Goal: Navigation & Orientation: Locate item on page

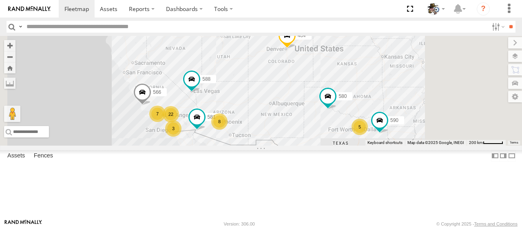
click at [512, 57] on label at bounding box center [515, 56] width 14 height 11
click at [0, 0] on label at bounding box center [0, 0] width 0 height 0
click at [0, 0] on span "Satellite + Roadmap" at bounding box center [0, 0] width 0 height 0
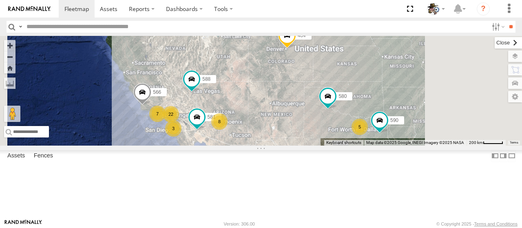
click at [495, 42] on label at bounding box center [508, 42] width 27 height 11
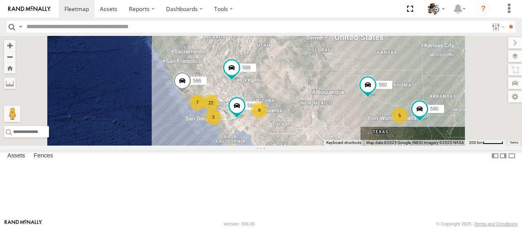
drag, startPoint x: 348, startPoint y: 151, endPoint x: 371, endPoint y: 139, distance: 25.9
click at [391, 139] on div "484 7 8 5 580 22 588 3 581 566 590" at bounding box center [261, 91] width 522 height 110
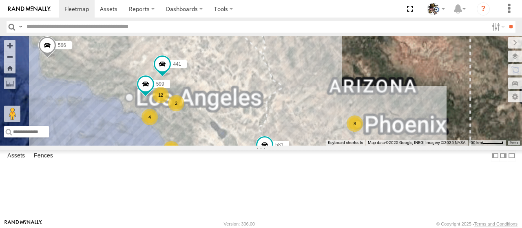
drag, startPoint x: 343, startPoint y: 139, endPoint x: 298, endPoint y: 137, distance: 45.7
click at [394, 125] on div "484 580 588 581 566 590 8 12 4 3 2 599 441" at bounding box center [261, 91] width 522 height 110
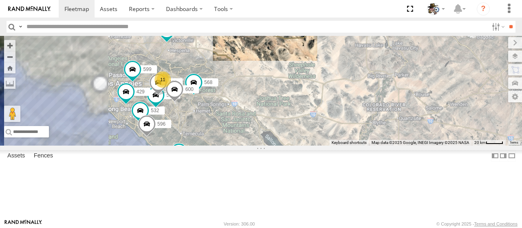
drag, startPoint x: 285, startPoint y: 170, endPoint x: 303, endPoint y: 148, distance: 28.1
click at [319, 146] on div "484 580 588 581 566 590 441 511 F-150 11 532 568 564 576 596 429 469 599 600" at bounding box center [261, 91] width 522 height 110
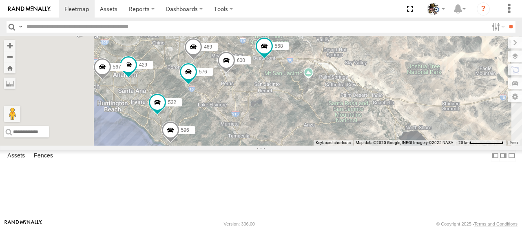
drag, startPoint x: 290, startPoint y: 130, endPoint x: 343, endPoint y: 126, distance: 53.5
click at [343, 126] on div "484 580 588 581 566 590 441 511 F-150 532 568 564 576 596 429 469 599 600 553 4…" at bounding box center [261, 91] width 522 height 110
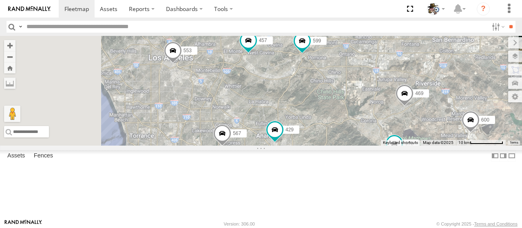
drag, startPoint x: 273, startPoint y: 111, endPoint x: 452, endPoint y: 186, distance: 193.9
click at [452, 146] on div "484 580 588 581 566 590 441 511 F-150 532 568 564 576 596 429 469 599 600 553 4…" at bounding box center [261, 91] width 522 height 110
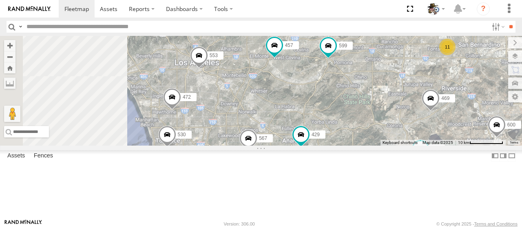
drag, startPoint x: 393, startPoint y: 139, endPoint x: 422, endPoint y: 144, distance: 29.0
click at [422, 144] on div "484 580 588 581 566 590 441 511 F-150 532 568 564 576 596 429 469 599 600 553 4…" at bounding box center [261, 91] width 522 height 110
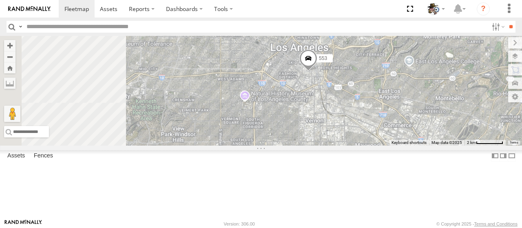
drag, startPoint x: 288, startPoint y: 127, endPoint x: 436, endPoint y: 165, distance: 152.9
click at [436, 146] on div "484 580 588 581 566 590 441 511 F-150 532 568 564 576 596 429 469 599 600 553 4…" at bounding box center [261, 91] width 522 height 110
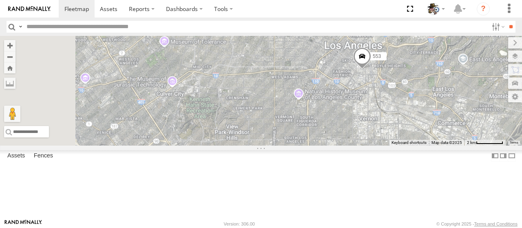
drag, startPoint x: 321, startPoint y: 155, endPoint x: 365, endPoint y: 149, distance: 43.6
click at [365, 146] on div "484 580 588 581 566 590 441 511 F-150 532 568 564 576 596 429 469 599 600 553 4…" at bounding box center [261, 91] width 522 height 110
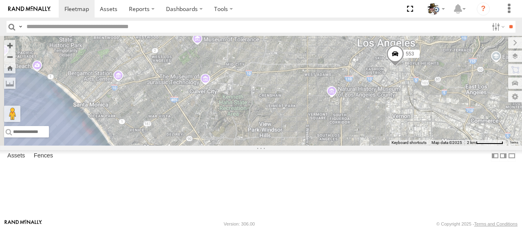
drag, startPoint x: 306, startPoint y: 139, endPoint x: 323, endPoint y: 138, distance: 16.7
click at [323, 138] on div "484 580 588 581 566 590 441 511 F-150 532 568 564 576 596 429 469 599 600 553 4…" at bounding box center [261, 91] width 522 height 110
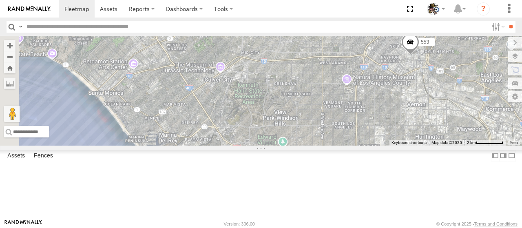
drag, startPoint x: 286, startPoint y: 156, endPoint x: 302, endPoint y: 144, distance: 20.3
click at [302, 144] on div "484 580 588 581 566 590 441 511 F-150 532 568 564 576 596 429 469 599 600 553 4…" at bounding box center [261, 91] width 522 height 110
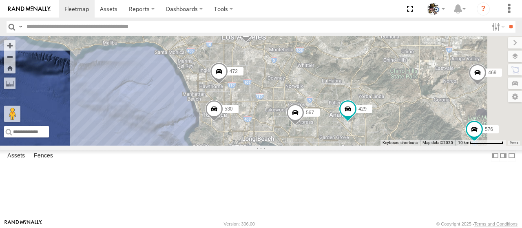
drag, startPoint x: 440, startPoint y: 146, endPoint x: 368, endPoint y: 100, distance: 85.4
click at [368, 100] on div "484 580 588 581 566 590 441 511 F-150 532 568 564 576 596 429 469 599 600 553 4…" at bounding box center [261, 91] width 522 height 110
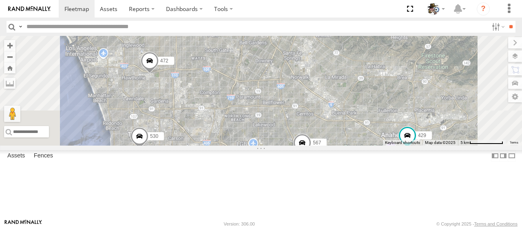
drag, startPoint x: 266, startPoint y: 119, endPoint x: 285, endPoint y: 127, distance: 20.9
click at [285, 127] on div "484 580 588 581 566 590 441 511 F-150 532 568 564 576 596 429 469 599 600 553 4…" at bounding box center [261, 91] width 522 height 110
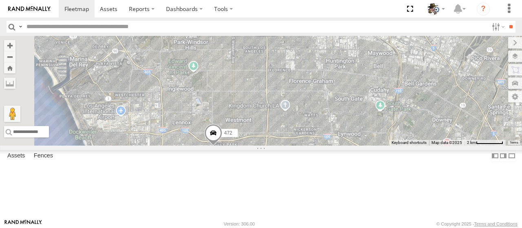
drag, startPoint x: 301, startPoint y: 130, endPoint x: 356, endPoint y: 186, distance: 77.8
click at [356, 146] on div "484 580 588 581 566 590 441 511 F-150 532 568 564 576 596 429 469 599 600 553 4…" at bounding box center [261, 91] width 522 height 110
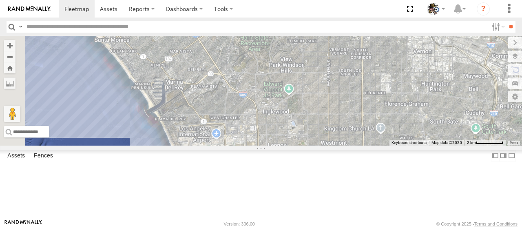
drag, startPoint x: 312, startPoint y: 128, endPoint x: 407, endPoint y: 151, distance: 98.3
click at [407, 146] on div "484 580 588 581 566 590 441 511 F-150 532 568 564 576 596 429 469 599 600 553 4…" at bounding box center [261, 91] width 522 height 110
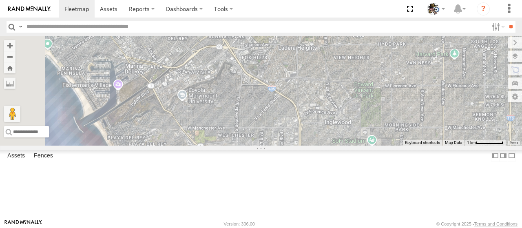
drag, startPoint x: 320, startPoint y: 138, endPoint x: 377, endPoint y: 156, distance: 60.1
click at [377, 146] on div "484 580 588 581 566 590 441 511 F-150 532 568 564 576 596 429 469 599 600 553 4…" at bounding box center [261, 91] width 522 height 110
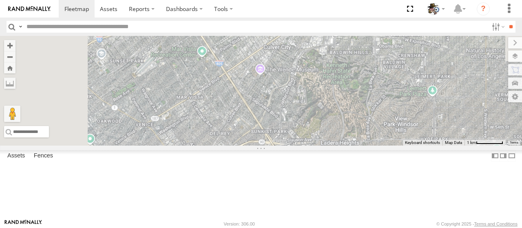
drag, startPoint x: 332, startPoint y: 117, endPoint x: 338, endPoint y: 150, distance: 33.9
click at [374, 146] on div "484 580 588 581 566 590 441 511 F-150 532 568 564 576 596 429 469 599 600 553 4…" at bounding box center [261, 91] width 522 height 110
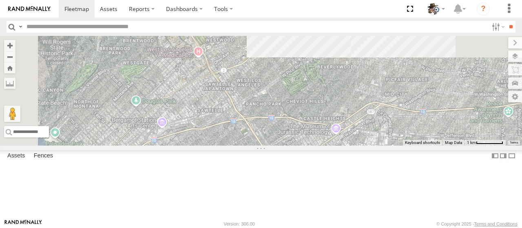
drag, startPoint x: 302, startPoint y: 105, endPoint x: 357, endPoint y: 209, distance: 117.8
click at [357, 146] on div "484 580 588 581 566 590 441 511 F-150 532 568 564 576 596 429 469 599 600 553 4…" at bounding box center [261, 91] width 522 height 110
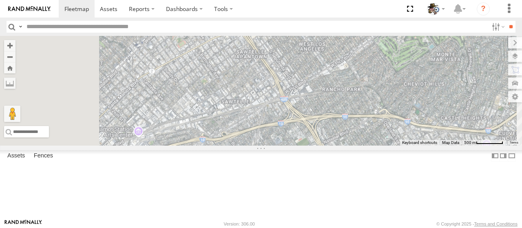
drag, startPoint x: 304, startPoint y: 139, endPoint x: 354, endPoint y: 139, distance: 50.2
click at [354, 139] on div "484 580 588 581 566 590 441 511 F-150 532 568 564 576 596 429 469 599 600 553 4…" at bounding box center [261, 91] width 522 height 110
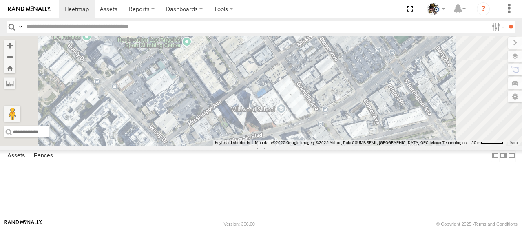
drag, startPoint x: 305, startPoint y: 148, endPoint x: 310, endPoint y: 138, distance: 11.5
click at [310, 138] on div "484 580 588 581 566 590 441 511 F-150 532 568 564 576 596 429 469 599 600 553 4…" at bounding box center [261, 91] width 522 height 110
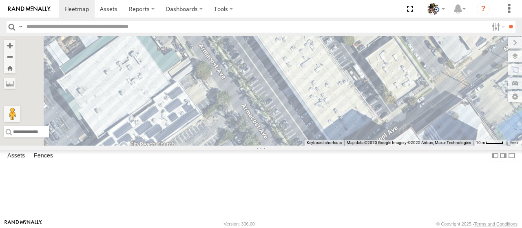
drag, startPoint x: 323, startPoint y: 95, endPoint x: 377, endPoint y: 162, distance: 85.8
click at [377, 146] on div "484 580 588 581 566 590 441 511 F-150 532 568 564 576 596 429 469 599 600 553 4…" at bounding box center [261, 91] width 522 height 110
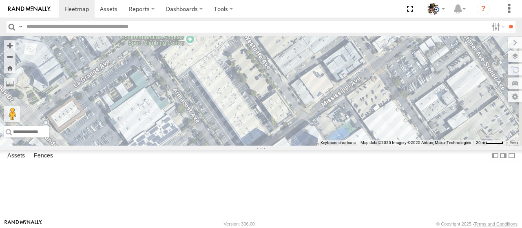
drag, startPoint x: 376, startPoint y: 155, endPoint x: 318, endPoint y: 169, distance: 59.2
click at [318, 146] on div "484 580 588 581 566 590 441 511 F-150 532 568 564 576 596 429 469 599 600 553 4…" at bounding box center [261, 91] width 522 height 110
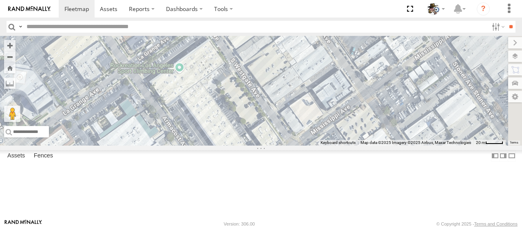
drag, startPoint x: 351, startPoint y: 124, endPoint x: 340, endPoint y: 155, distance: 32.8
click at [340, 146] on div "484 580 588 581 566 590 441 511 F-150 532 568 564 576 596 429 469 599 600 553 4…" at bounding box center [261, 91] width 522 height 110
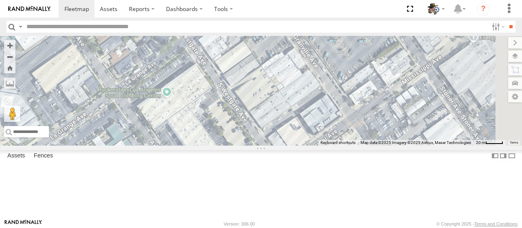
drag, startPoint x: 345, startPoint y: 141, endPoint x: 331, endPoint y: 168, distance: 30.1
click at [331, 146] on div "484 580 588 581 566 590 441 511 F-150 532 568 564 576 596 429 469 599 600 553 4…" at bounding box center [261, 91] width 522 height 110
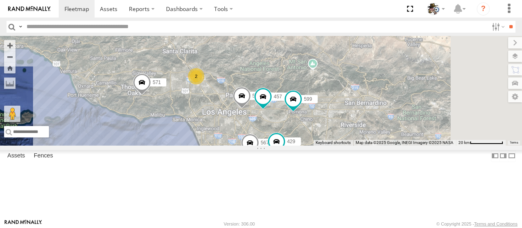
drag, startPoint x: 373, startPoint y: 148, endPoint x: 274, endPoint y: 176, distance: 102.9
click at [274, 146] on div "571 553 457 567 2 2 532 429 599" at bounding box center [261, 91] width 522 height 110
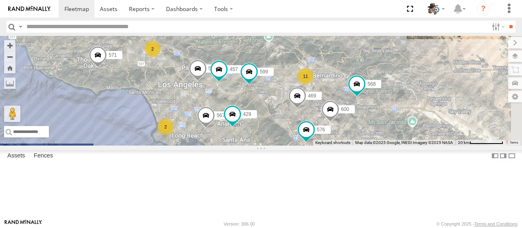
drag, startPoint x: 373, startPoint y: 97, endPoint x: 328, endPoint y: 70, distance: 52.5
click at [328, 70] on div "571 553 457 567 2 2 532 429 599 11 568 576 469 600 441" at bounding box center [261, 91] width 522 height 110
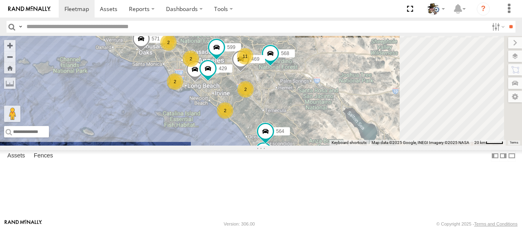
drag, startPoint x: 276, startPoint y: 157, endPoint x: 230, endPoint y: 168, distance: 46.9
click at [230, 146] on div "571 567 429 599 511 F-150 568 469 441 2 11 2 2 2 442 564 2" at bounding box center [261, 91] width 522 height 110
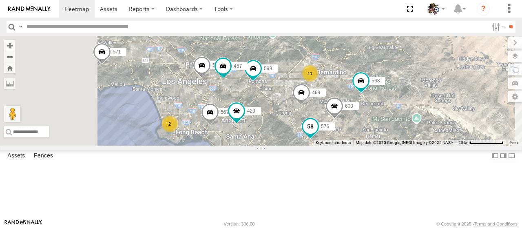
drag, startPoint x: 347, startPoint y: 105, endPoint x: 416, endPoint y: 174, distance: 97.5
click at [319, 139] on div "576" at bounding box center [310, 128] width 18 height 22
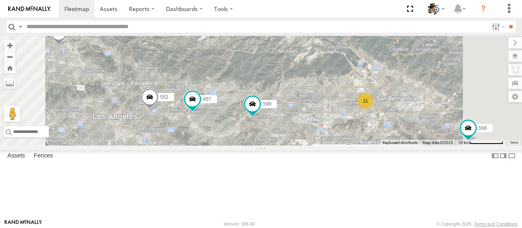
drag, startPoint x: 373, startPoint y: 59, endPoint x: 340, endPoint y: 100, distance: 52.2
click at [340, 100] on div "571 567 429 599 511 F-150 568 469 441 442 564 553 457 576 600 576 Rialto I-15 L…" at bounding box center [261, 91] width 522 height 110
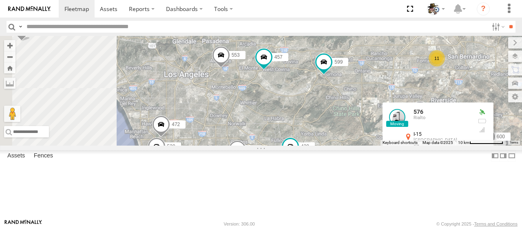
drag, startPoint x: 306, startPoint y: 93, endPoint x: 372, endPoint y: 56, distance: 75.8
click at [374, 54] on div "571 567 429 599 511 F-150 568 469 441 442 564 553 457 576 600 576 Rialto I-15 L…" at bounding box center [261, 91] width 522 height 110
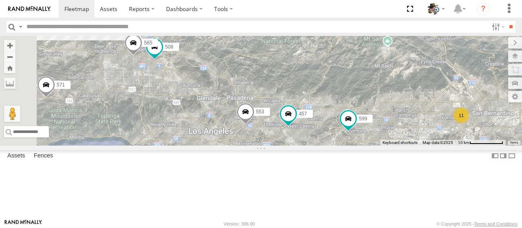
drag, startPoint x: 361, startPoint y: 62, endPoint x: 388, endPoint y: 113, distance: 57.8
click at [388, 113] on div "571 567 429 599 511 F-150 568 469 441 442 564 553 457 576 600 576 Rialto I-15 L…" at bounding box center [261, 91] width 522 height 110
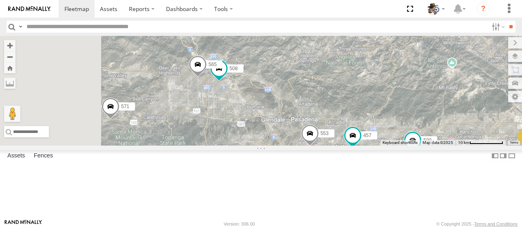
drag, startPoint x: 327, startPoint y: 97, endPoint x: 393, endPoint y: 119, distance: 69.4
click at [393, 119] on div "571 567 429 599 511 F-150 568 469 441 442 564 553 457 576 600 576 Rialto I-15 L…" at bounding box center [261, 91] width 522 height 110
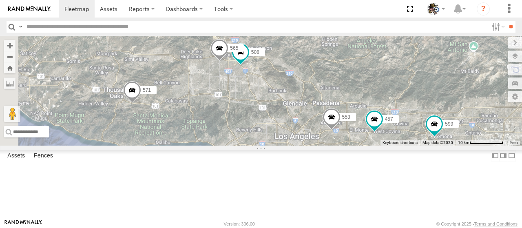
drag, startPoint x: 367, startPoint y: 103, endPoint x: 388, endPoint y: 87, distance: 26.6
click at [388, 87] on div "571 567 429 599 511 F-150 568 469 441 442 564 553 457 576 600 576 Rialto I-15 L…" at bounding box center [261, 91] width 522 height 110
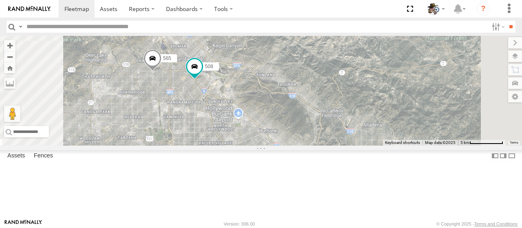
click at [0, 0] on div "571" at bounding box center [0, 0] width 0 height 0
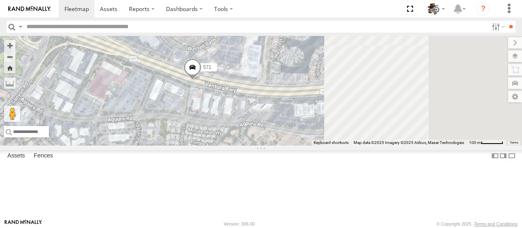
drag, startPoint x: 405, startPoint y: 139, endPoint x: 306, endPoint y: 122, distance: 100.1
click at [306, 122] on div "571" at bounding box center [261, 91] width 522 height 110
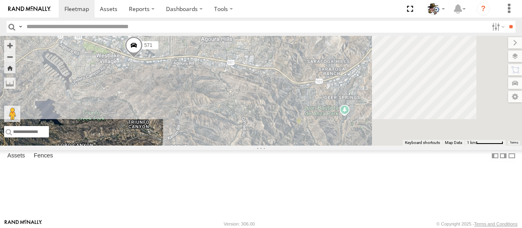
drag, startPoint x: 331, startPoint y: 166, endPoint x: 230, endPoint y: 123, distance: 109.6
click at [230, 123] on div "571" at bounding box center [261, 91] width 522 height 110
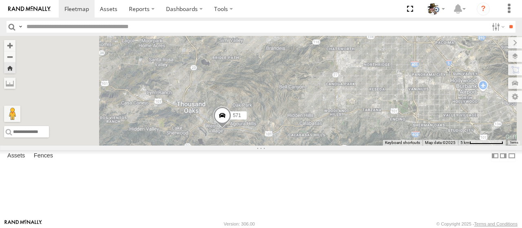
drag, startPoint x: 284, startPoint y: 159, endPoint x: 343, endPoint y: 190, distance: 66.8
click at [343, 146] on div "571" at bounding box center [261, 91] width 522 height 110
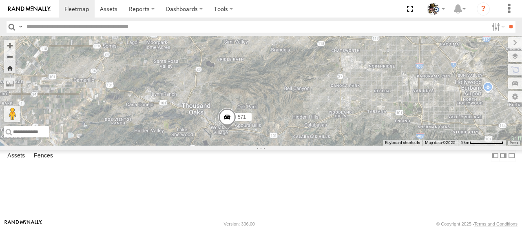
click at [331, 146] on div "571" at bounding box center [261, 91] width 522 height 110
click at [236, 130] on span at bounding box center [227, 119] width 18 height 22
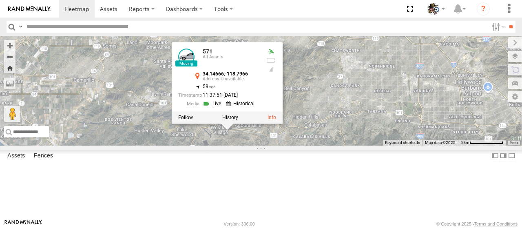
click at [238, 121] on label at bounding box center [230, 118] width 16 height 6
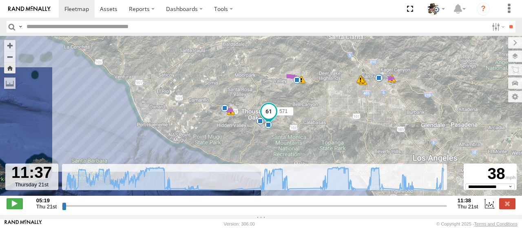
drag, startPoint x: 62, startPoint y: 212, endPoint x: 444, endPoint y: 207, distance: 382.5
type input "**********"
click at [444, 207] on input "range" at bounding box center [254, 206] width 385 height 8
click at [74, 10] on span at bounding box center [76, 9] width 24 height 8
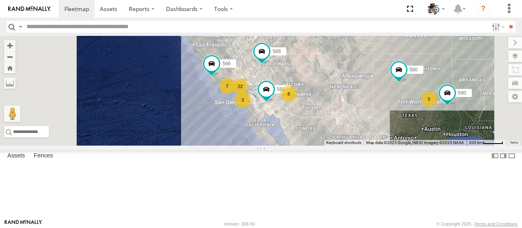
drag, startPoint x: 345, startPoint y: 137, endPoint x: 297, endPoint y: 151, distance: 50.1
click at [411, 112] on div "484 7 8 5 580 22 588 3 581 566 590" at bounding box center [261, 91] width 522 height 110
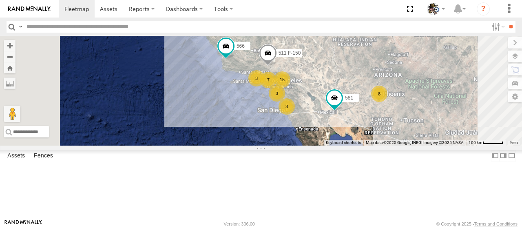
drag, startPoint x: 313, startPoint y: 133, endPoint x: 298, endPoint y: 150, distance: 23.2
click at [298, 146] on div "484 580 588 581 566 590 3 511 F-150 8 15 7 3 3" at bounding box center [261, 91] width 522 height 110
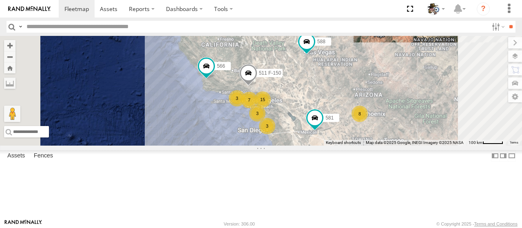
drag, startPoint x: 321, startPoint y: 139, endPoint x: 295, endPoint y: 178, distance: 46.7
click at [295, 146] on div "484 580 588 581 566 590 3 511 F-150 8 15 7 3 3" at bounding box center [261, 91] width 522 height 110
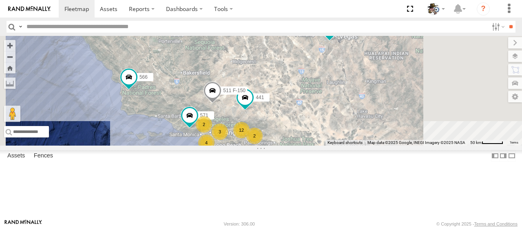
drag, startPoint x: 341, startPoint y: 173, endPoint x: 276, endPoint y: 186, distance: 66.5
click at [276, 146] on div "484 580 588 581 566 590 511 F-150 571 4 12 2 3 3 3 2 441" at bounding box center [261, 91] width 522 height 110
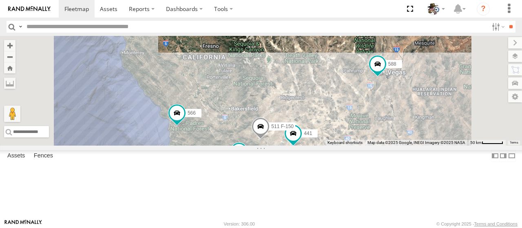
drag, startPoint x: 262, startPoint y: 181, endPoint x: 312, endPoint y: 216, distance: 60.3
click at [312, 146] on div "484 580 588 581 566 590 511 F-150 571 4 12 2 3 3 3 2 441" at bounding box center [261, 91] width 522 height 110
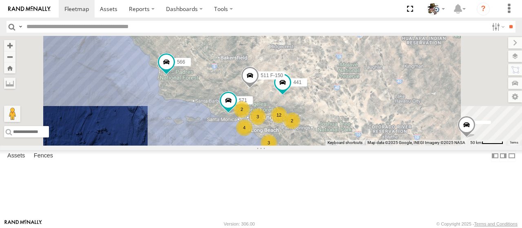
drag, startPoint x: 230, startPoint y: 141, endPoint x: 307, endPoint y: 195, distance: 93.5
click at [220, 95] on div "484 580 588 581 566 590 511 F-150 571 4 12 2 3 3 3 2 441" at bounding box center [261, 91] width 522 height 110
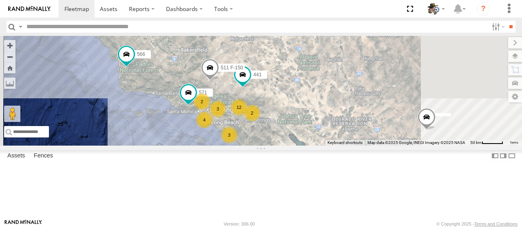
drag, startPoint x: 294, startPoint y: 181, endPoint x: 276, endPoint y: 178, distance: 17.9
click at [276, 146] on div "484 580 588 581 566 590 511 F-150 571 4 12 2 3 3 3 2 441" at bounding box center [261, 91] width 522 height 110
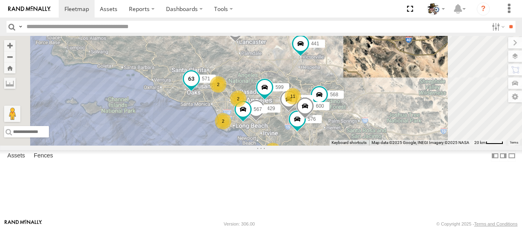
click at [199, 86] on span at bounding box center [191, 78] width 15 height 15
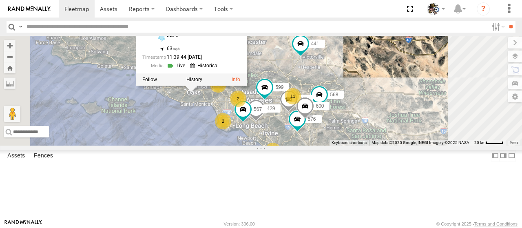
click at [188, 70] on link at bounding box center [177, 66] width 21 height 8
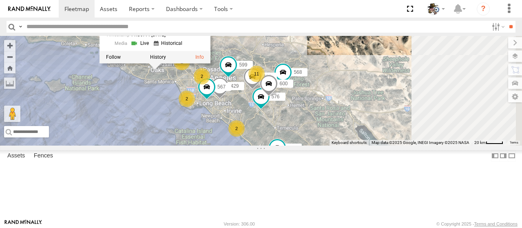
drag, startPoint x: 283, startPoint y: 164, endPoint x: 234, endPoint y: 136, distance: 55.9
click at [234, 136] on div "484 580 588 581 566 590 511 F-150 571 441 2 11 2 2 2 568 564 576 429 469 599 60…" at bounding box center [261, 91] width 522 height 110
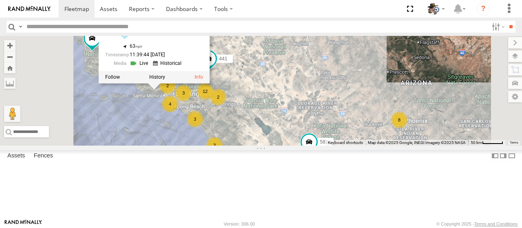
drag, startPoint x: 300, startPoint y: 171, endPoint x: 291, endPoint y: 168, distance: 9.3
click at [291, 146] on div "484 580 588 581 566 590 511 F-150 571 441 571 All Assets LSFV 34.14671 , -118.7…" at bounding box center [261, 91] width 522 height 110
click at [353, 146] on div "484 580 588 581 566 590 511 F-150 571 441 571 All Assets LSFV 34.14671 , -118.7…" at bounding box center [261, 91] width 522 height 110
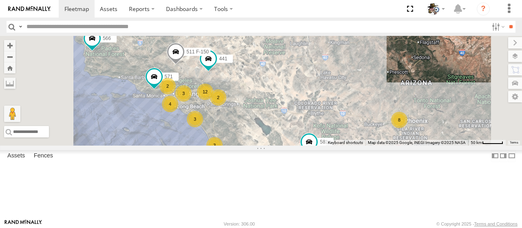
drag, startPoint x: 272, startPoint y: 181, endPoint x: 242, endPoint y: 147, distance: 45.3
click at [242, 146] on div "484 580 588 581 566 590 511 F-150 571 441 8 4 12 2 3 3 3 2" at bounding box center [261, 91] width 522 height 110
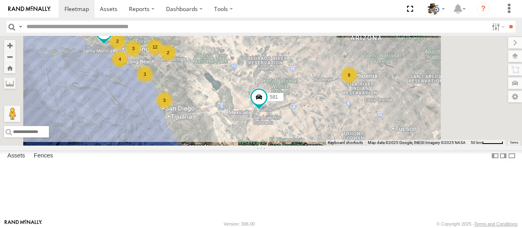
drag, startPoint x: 277, startPoint y: 179, endPoint x: 227, endPoint y: 135, distance: 67.3
click at [227, 135] on div "484 580 588 581 566 590 511 F-150 571 441 8 4 12 2 3 3 3 2" at bounding box center [261, 91] width 522 height 110
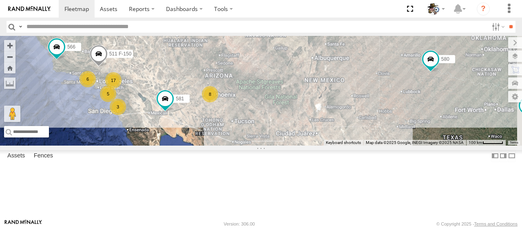
drag, startPoint x: 391, startPoint y: 191, endPoint x: 319, endPoint y: 185, distance: 72.5
click at [319, 146] on div "484 580 588 581 566 590 511 F-150 6 8 17 5 3" at bounding box center [261, 91] width 522 height 110
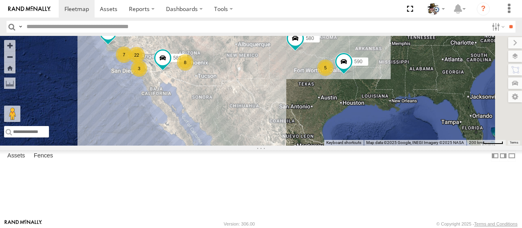
drag, startPoint x: 309, startPoint y: 189, endPoint x: 283, endPoint y: 113, distance: 80.3
click at [283, 120] on div "484 580 588 581 566 590 7 8 5 22 3" at bounding box center [261, 91] width 522 height 110
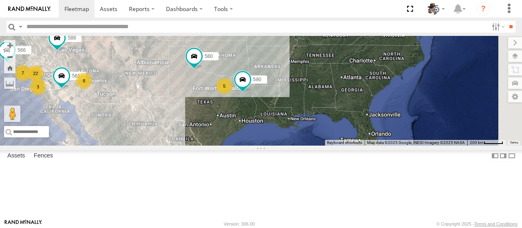
drag, startPoint x: 307, startPoint y: 133, endPoint x: 206, endPoint y: 164, distance: 105.6
click at [206, 146] on div "484 580 588 581 566 590 7 8 5 22 3" at bounding box center [261, 91] width 522 height 110
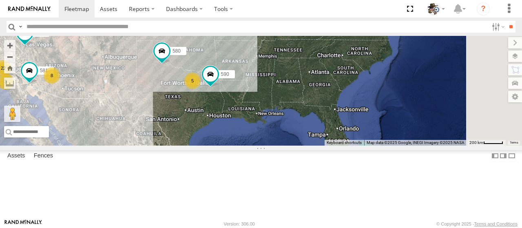
drag, startPoint x: 311, startPoint y: 142, endPoint x: 279, endPoint y: 134, distance: 32.8
click at [279, 137] on div "484 580 588 581 566 590 7 8 5 22 3" at bounding box center [261, 91] width 522 height 110
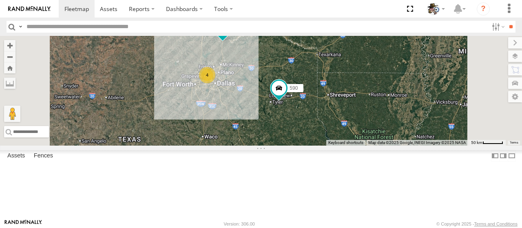
drag, startPoint x: 298, startPoint y: 123, endPoint x: 303, endPoint y: 153, distance: 31.0
click at [303, 146] on div "484 580 588 581 566 590 557 4" at bounding box center [261, 91] width 522 height 110
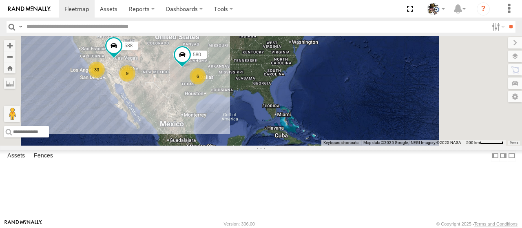
drag, startPoint x: 321, startPoint y: 168, endPoint x: 317, endPoint y: 153, distance: 15.0
click at [317, 146] on div "484 580 588 33 9 6" at bounding box center [261, 91] width 522 height 110
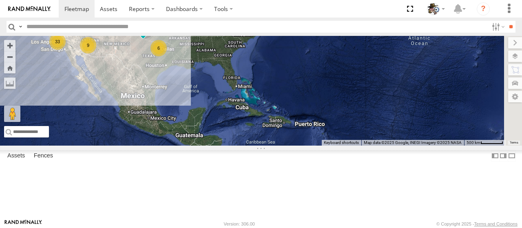
drag, startPoint x: 333, startPoint y: 169, endPoint x: 294, endPoint y: 139, distance: 49.1
click at [294, 139] on div "484 580 588 33 9 6" at bounding box center [261, 91] width 522 height 110
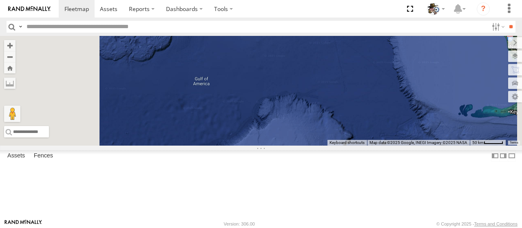
drag, startPoint x: 316, startPoint y: 83, endPoint x: 356, endPoint y: 184, distance: 109.0
click at [356, 146] on div "484 580 588 590" at bounding box center [261, 91] width 522 height 110
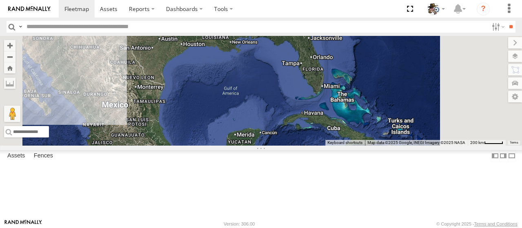
drag, startPoint x: 352, startPoint y: 178, endPoint x: 344, endPoint y: 132, distance: 46.8
click at [344, 132] on div "484 580 588 590 5" at bounding box center [261, 91] width 522 height 110
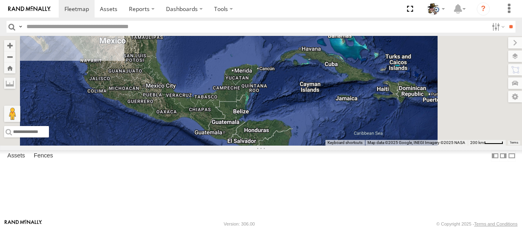
drag, startPoint x: 348, startPoint y: 152, endPoint x: 346, endPoint y: 92, distance: 60.0
click at [346, 88] on div "484 580 588 590 5" at bounding box center [261, 91] width 522 height 110
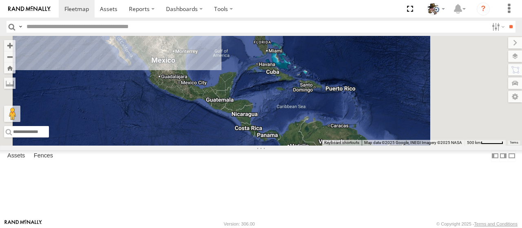
drag, startPoint x: 384, startPoint y: 150, endPoint x: 348, endPoint y: 145, distance: 36.3
click at [348, 145] on div "484 580 588 33 9 6" at bounding box center [261, 91] width 522 height 110
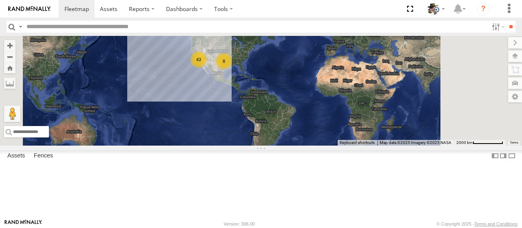
drag, startPoint x: 387, startPoint y: 121, endPoint x: 380, endPoint y: 119, distance: 7.1
click at [382, 119] on div "43 8" at bounding box center [261, 91] width 522 height 110
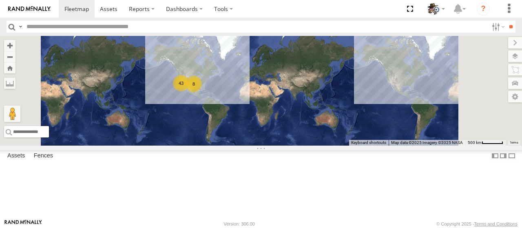
drag, startPoint x: 389, startPoint y: 112, endPoint x: 330, endPoint y: 124, distance: 59.9
click at [330, 124] on div "43 8" at bounding box center [261, 91] width 522 height 110
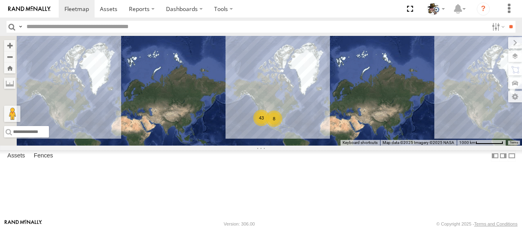
drag, startPoint x: 319, startPoint y: 127, endPoint x: 400, endPoint y: 160, distance: 88.0
click at [400, 146] on div "43 8" at bounding box center [261, 91] width 522 height 110
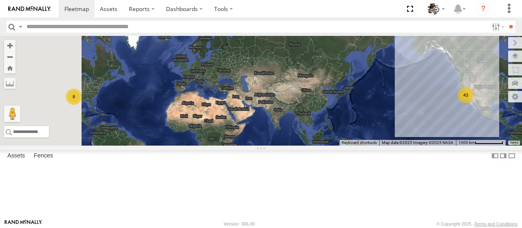
drag, startPoint x: 359, startPoint y: 112, endPoint x: 416, endPoint y: 164, distance: 77.6
click at [519, 146] on div "43 8" at bounding box center [261, 91] width 522 height 110
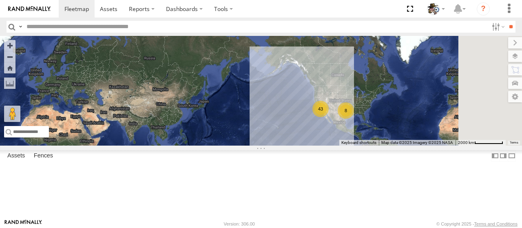
drag, startPoint x: 360, startPoint y: 157, endPoint x: 237, endPoint y: 175, distance: 125.3
click at [237, 146] on div "43 8" at bounding box center [261, 91] width 522 height 110
drag, startPoint x: 367, startPoint y: 162, endPoint x: 353, endPoint y: 164, distance: 13.5
click at [353, 146] on div "43 8" at bounding box center [261, 91] width 522 height 110
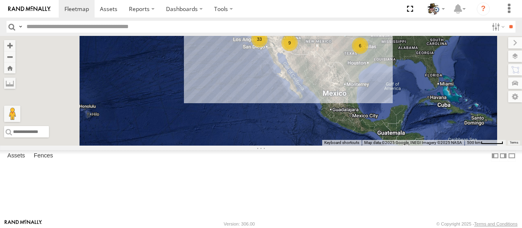
drag, startPoint x: 349, startPoint y: 112, endPoint x: 345, endPoint y: 140, distance: 28.3
click at [345, 140] on div "33 9 6 580 588" at bounding box center [261, 91] width 522 height 110
